Goal: Task Accomplishment & Management: Manage account settings

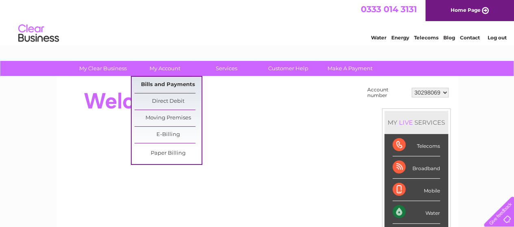
click at [171, 81] on link "Bills and Payments" at bounding box center [168, 85] width 67 height 16
click at [171, 83] on link "Bills and Payments" at bounding box center [168, 85] width 67 height 16
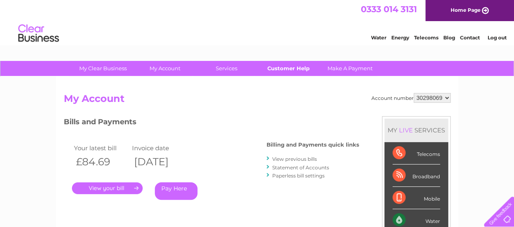
click at [301, 71] on link "Customer Help" at bounding box center [288, 68] width 67 height 15
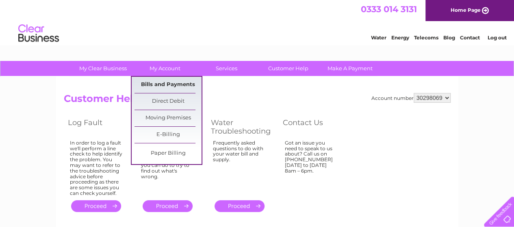
click at [153, 82] on link "Bills and Payments" at bounding box center [168, 85] width 67 height 16
click at [161, 82] on link "Bills and Payments" at bounding box center [168, 85] width 67 height 16
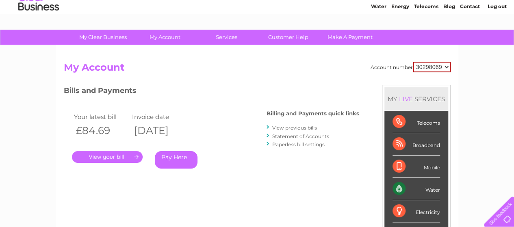
scroll to position [32, 0]
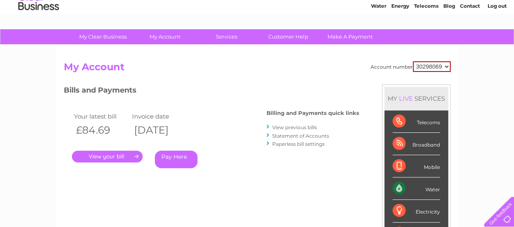
click at [293, 126] on link "View previous bills" at bounding box center [294, 127] width 45 height 6
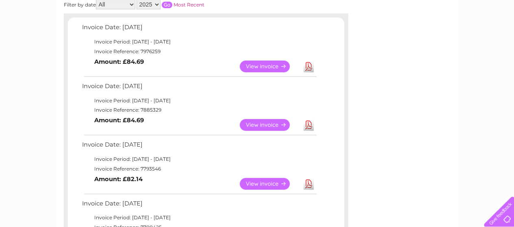
scroll to position [136, 0]
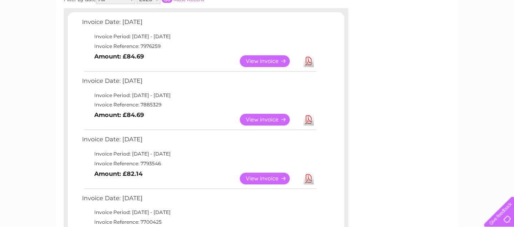
click at [284, 119] on link "View" at bounding box center [270, 120] width 60 height 12
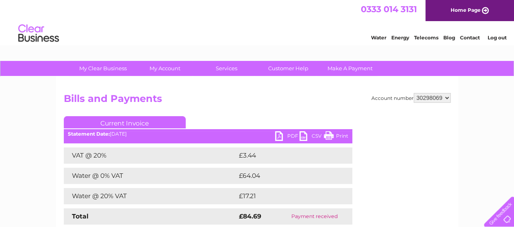
click at [283, 138] on link "PDF" at bounding box center [287, 137] width 24 height 12
